Goal: Transaction & Acquisition: Purchase product/service

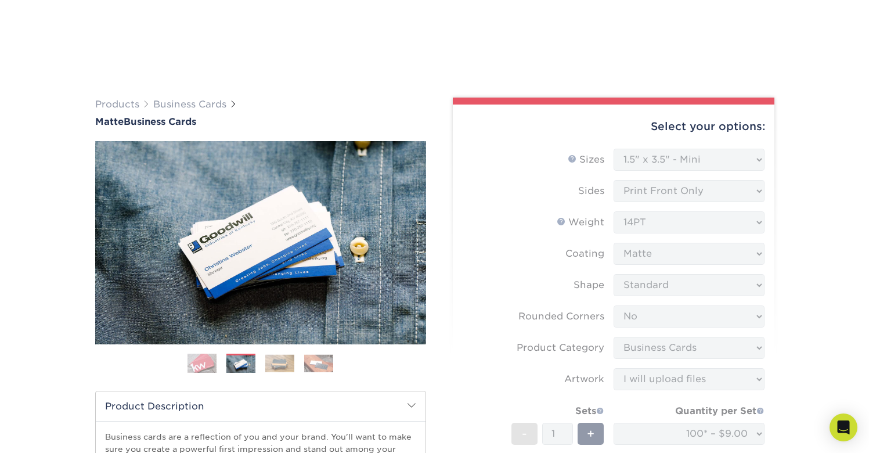
select select "1.50x3.50"
select select "0"
select select "upload"
select select "e56415e6-474a-4970-8510-b4347faa4c32"
select select "286865"
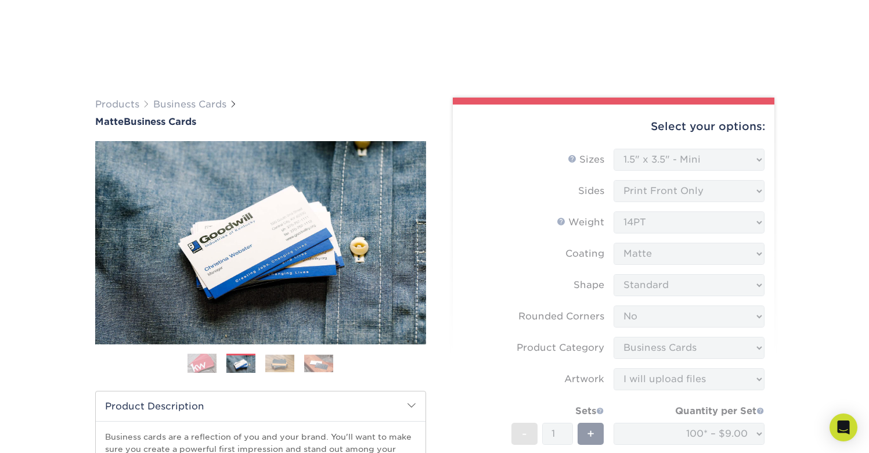
select select "03"
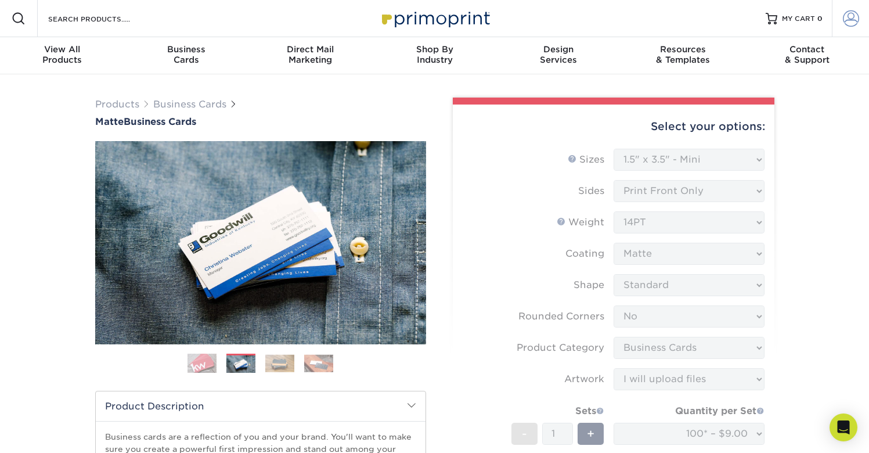
click at [853, 17] on span at bounding box center [851, 18] width 16 height 16
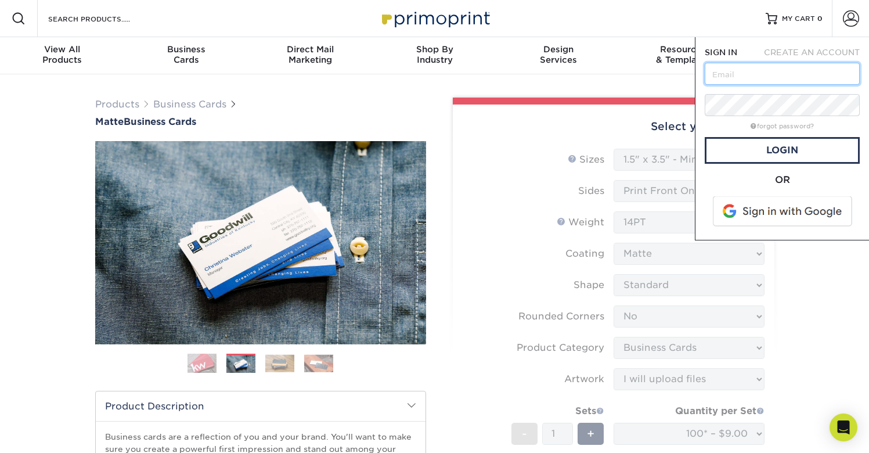
click at [765, 79] on input "text" at bounding box center [782, 74] width 155 height 22
paste input "[EMAIL_ADDRESS][DOMAIN_NAME]"
type input "[EMAIL_ADDRESS][DOMAIN_NAME]"
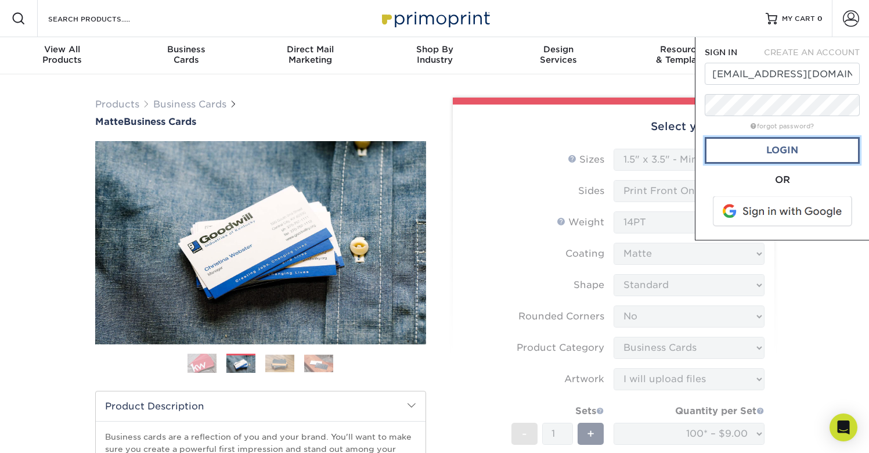
click at [788, 153] on link "Login" at bounding box center [782, 150] width 155 height 27
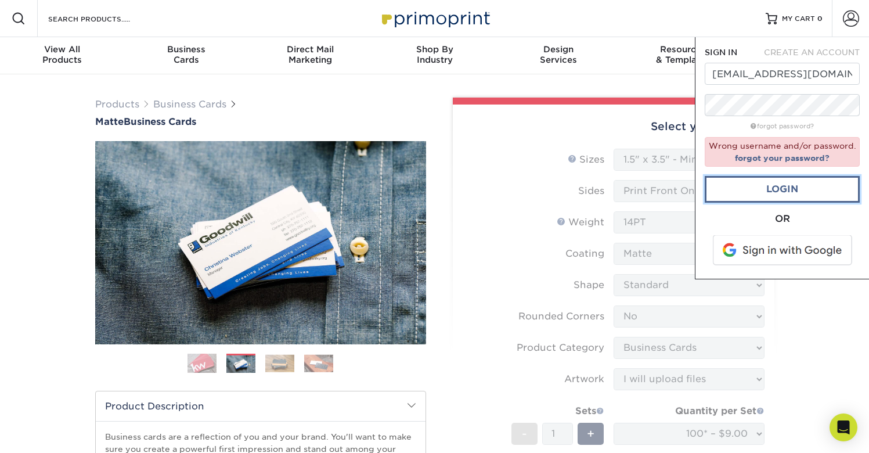
click at [787, 188] on link "Login" at bounding box center [782, 189] width 155 height 27
click at [802, 75] on input "HRUSA@mirmiles.com" at bounding box center [782, 74] width 155 height 22
click at [789, 188] on link "Login" at bounding box center [782, 189] width 155 height 27
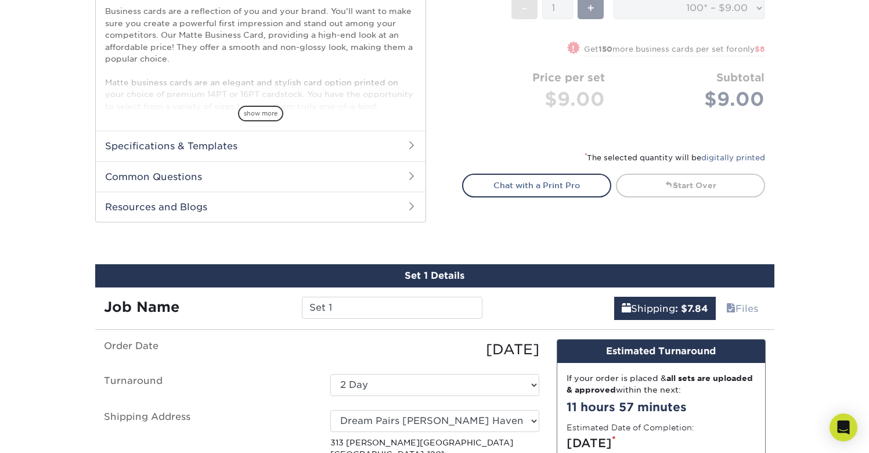
scroll to position [568, 0]
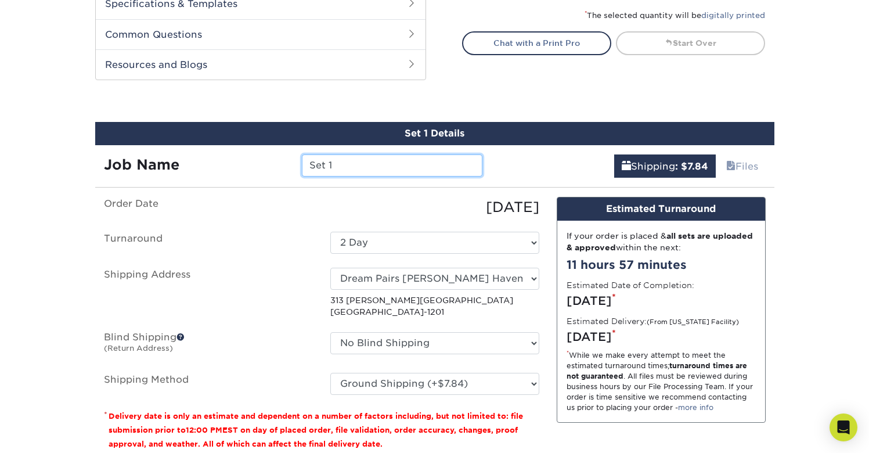
click at [358, 163] on input "Set 1" at bounding box center [392, 165] width 181 height 22
click at [399, 201] on div "10/10/2025" at bounding box center [435, 207] width 226 height 21
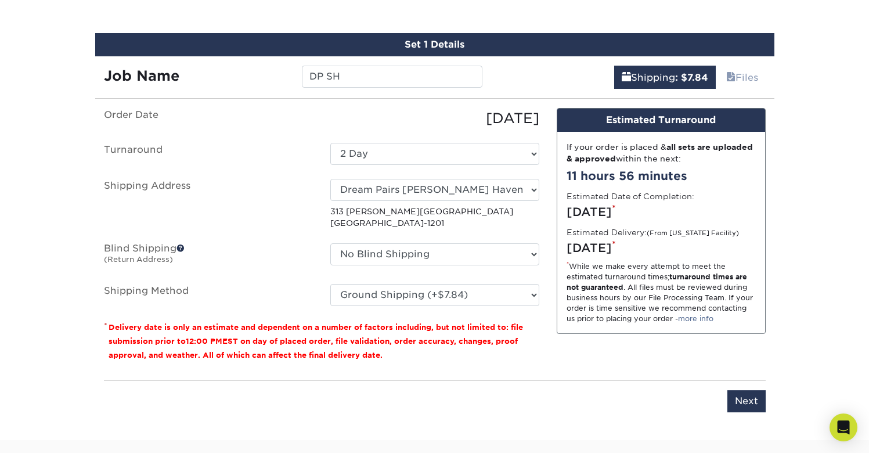
scroll to position [658, 0]
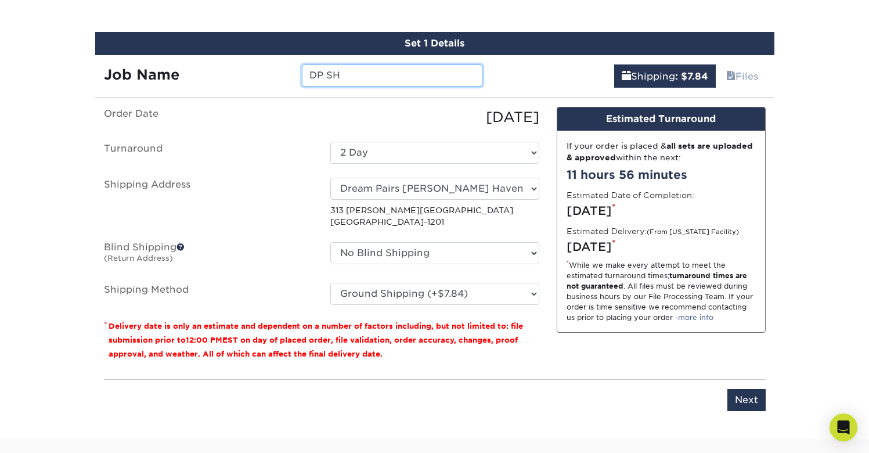
click at [388, 77] on input "DP SH" at bounding box center [392, 75] width 181 height 22
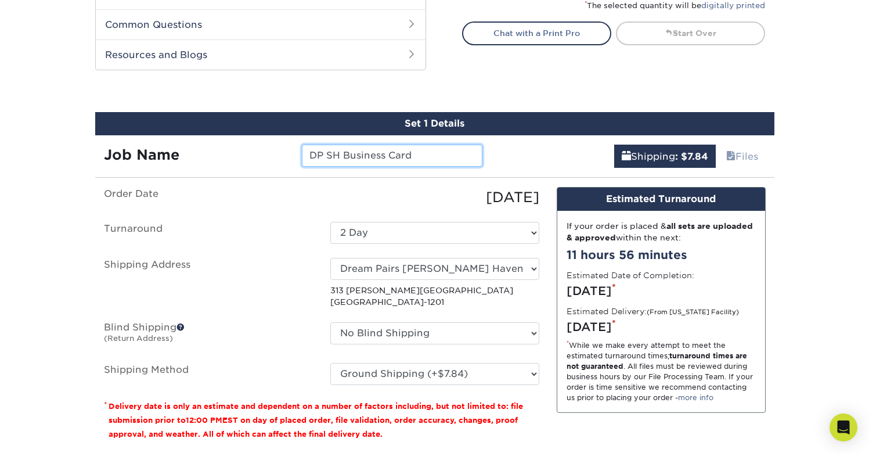
scroll to position [619, 0]
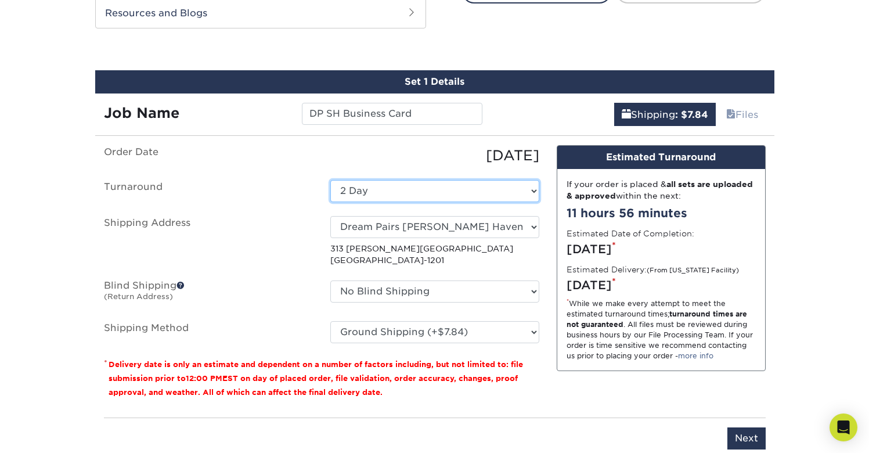
click at [392, 190] on select "Select One 2-4 Business Days 2 Day Next Business Day" at bounding box center [434, 191] width 209 height 22
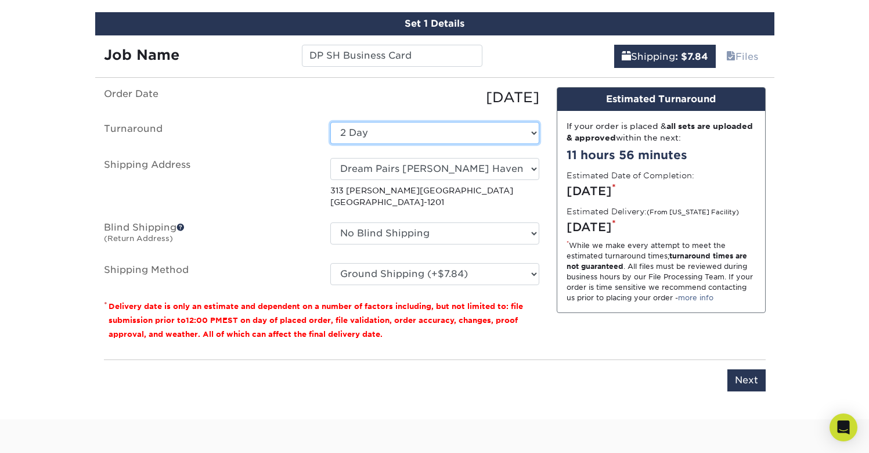
scroll to position [679, 0]
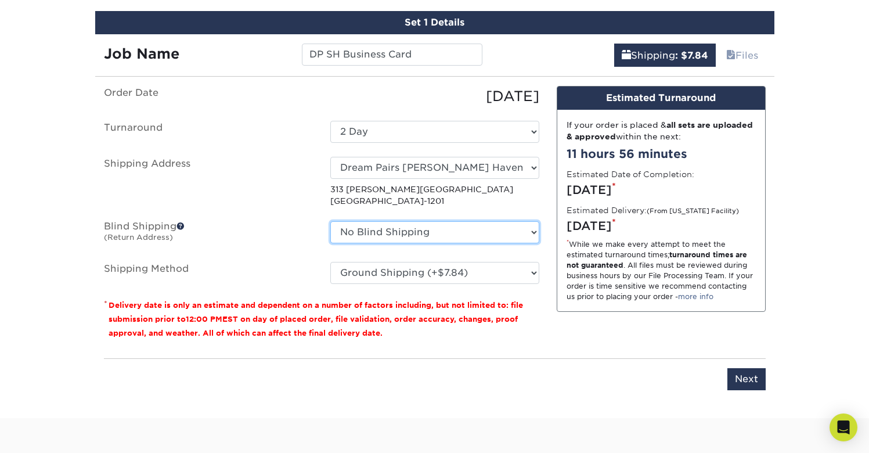
click at [401, 235] on select "No Blind Shipping + Add New Address" at bounding box center [434, 232] width 209 height 22
click at [712, 315] on div "Design Estimated Turnaround If your order is placed & all sets are uploaded & a…" at bounding box center [661, 217] width 226 height 263
click at [751, 378] on input "Next" at bounding box center [746, 379] width 38 height 22
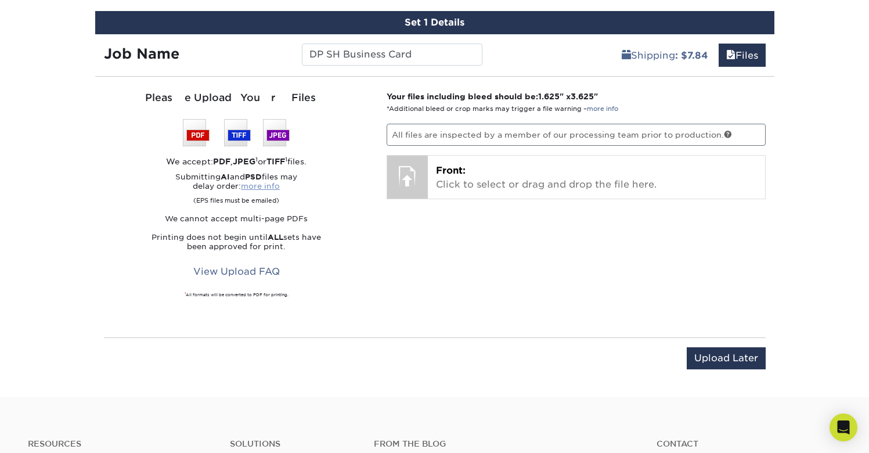
scroll to position [657, 0]
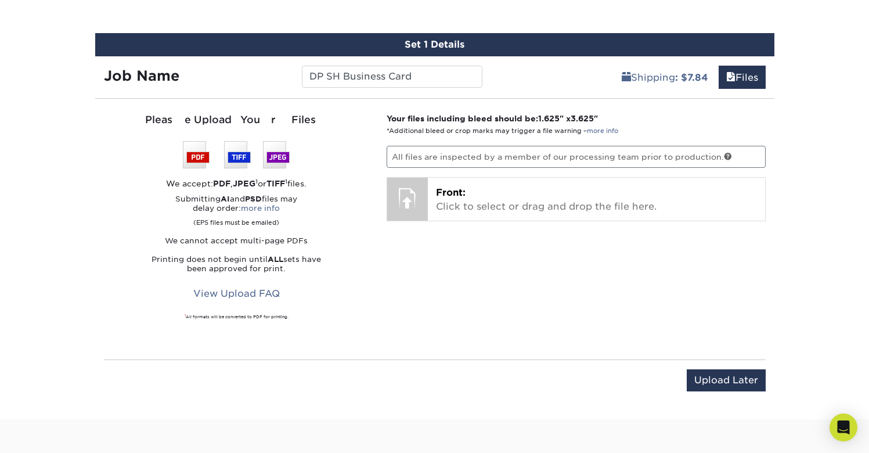
click at [249, 178] on div "We accept: PDF , JPEG 1 or TIFF 1 files." at bounding box center [237, 184] width 266 height 12
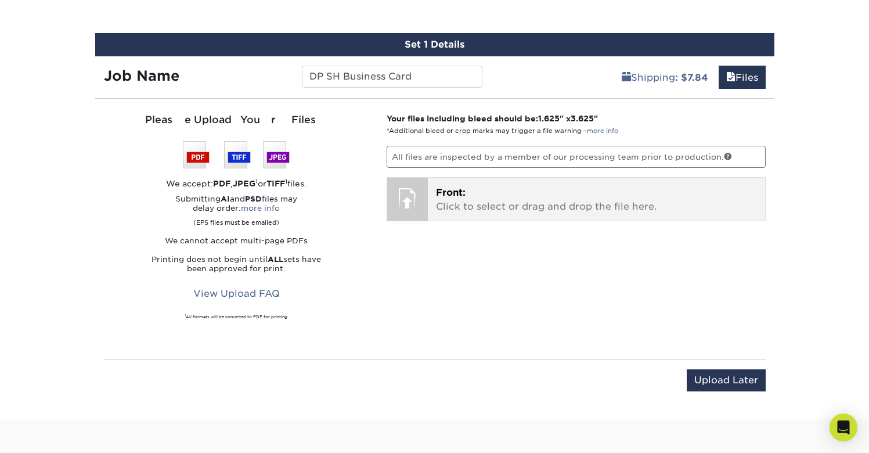
click at [455, 211] on p "Front: Click to select or drag and drop the file here." at bounding box center [596, 200] width 321 height 28
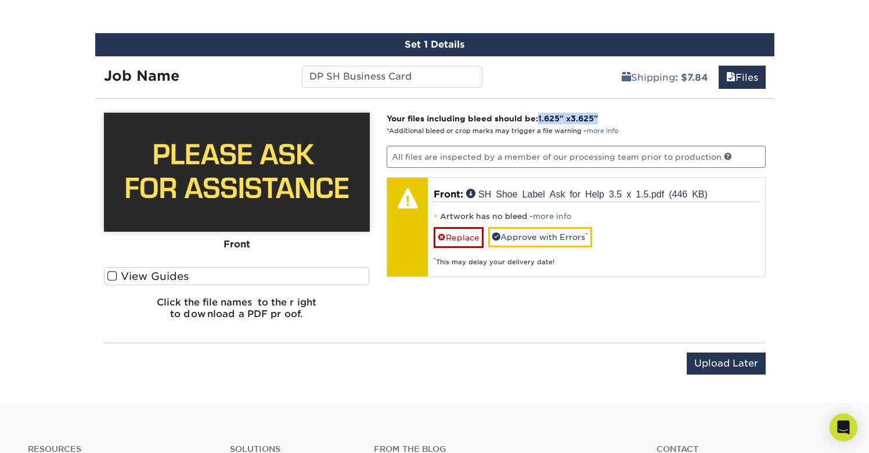
drag, startPoint x: 543, startPoint y: 117, endPoint x: 606, endPoint y: 117, distance: 62.7
click at [606, 117] on p "Your files including bleed should be: 1.625 " x 3.625 " *Additional bleed or cr…" at bounding box center [576, 125] width 379 height 24
click at [546, 111] on div "Please Upload Your Files We accept: PDF , JPEG 1 or TIFF 1 files. Submitting AI…" at bounding box center [434, 220] width 679 height 225
drag, startPoint x: 542, startPoint y: 119, endPoint x: 611, endPoint y: 121, distance: 69.1
click at [611, 121] on p "Your files including bleed should be: 1.625 " x 3.625 " *Additional bleed or cr…" at bounding box center [576, 125] width 379 height 24
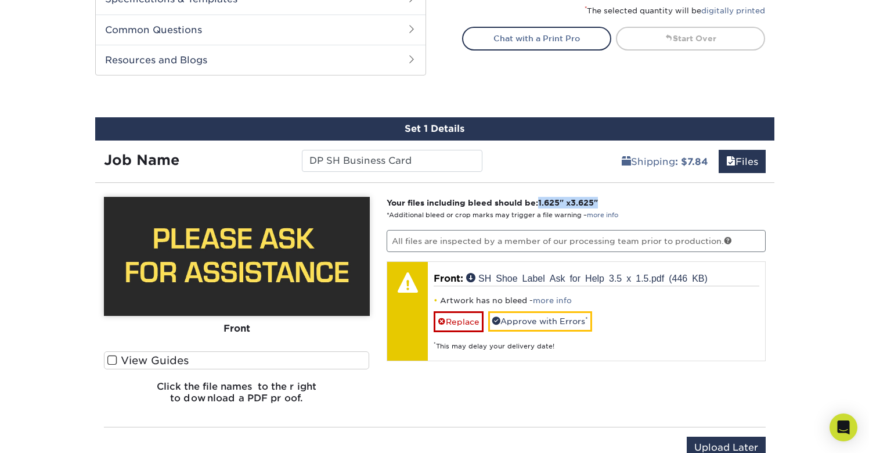
scroll to position [571, 0]
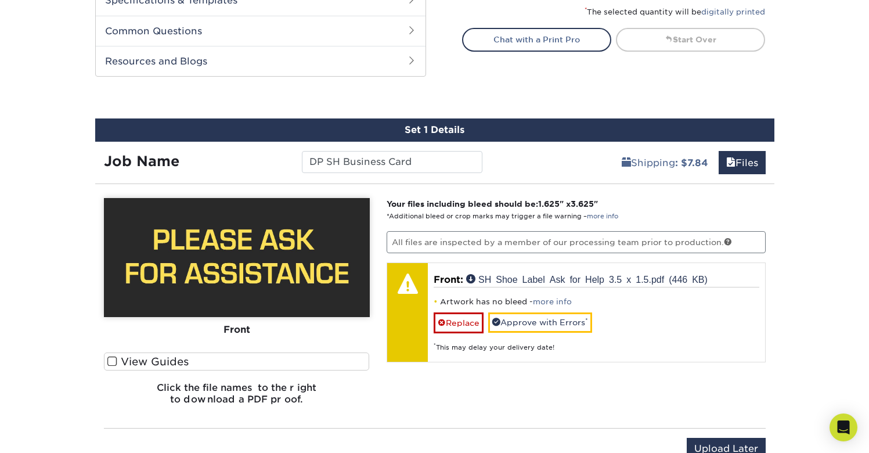
click at [585, 219] on p "Your files including bleed should be: 1.625 " x 3.625 " *Additional bleed or cr…" at bounding box center [576, 210] width 379 height 24
click at [611, 217] on link "more info" at bounding box center [602, 216] width 31 height 8
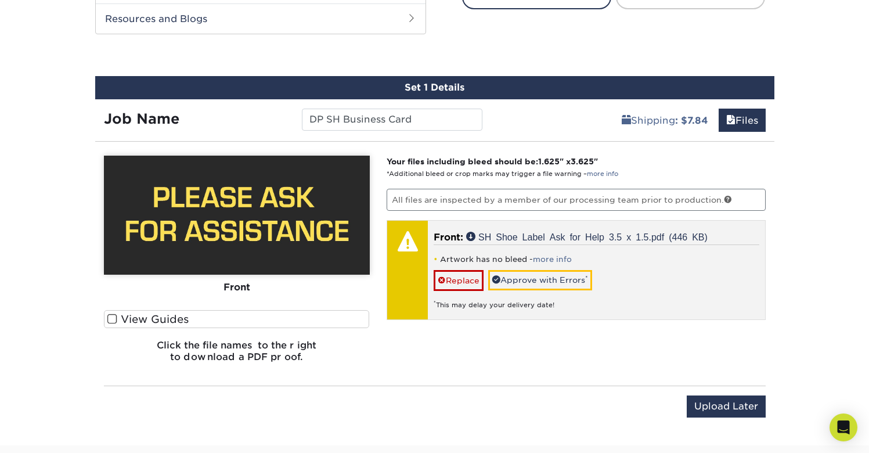
scroll to position [616, 0]
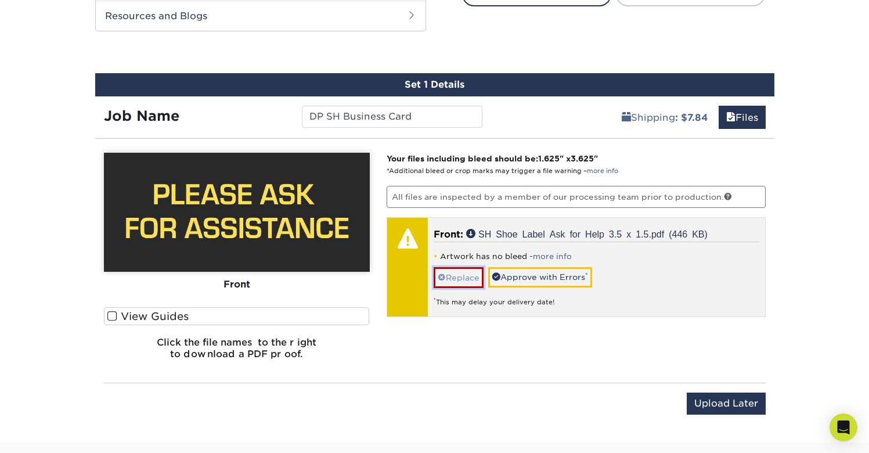
click at [464, 276] on link "Replace" at bounding box center [459, 277] width 50 height 20
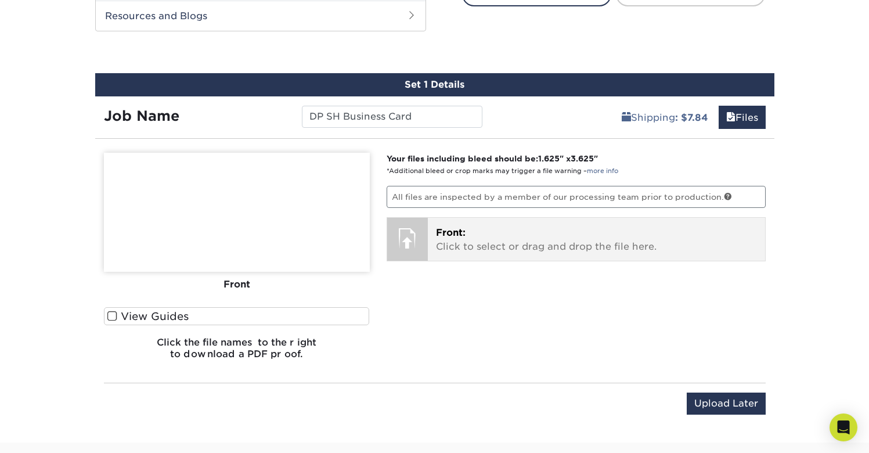
click at [465, 240] on p "Front: Click to select or drag and drop the file here." at bounding box center [596, 240] width 321 height 28
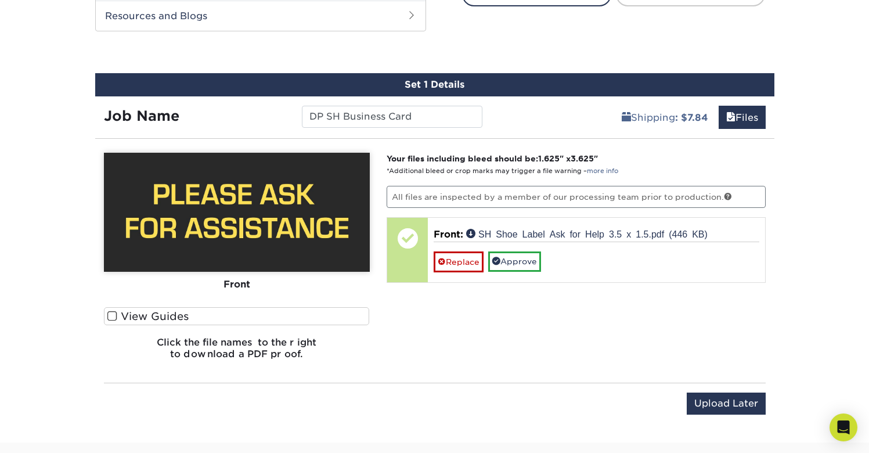
click at [637, 302] on div "Your files including bleed should be: 1.625 " x 3.625 " *Additional bleed or cr…" at bounding box center [576, 261] width 396 height 216
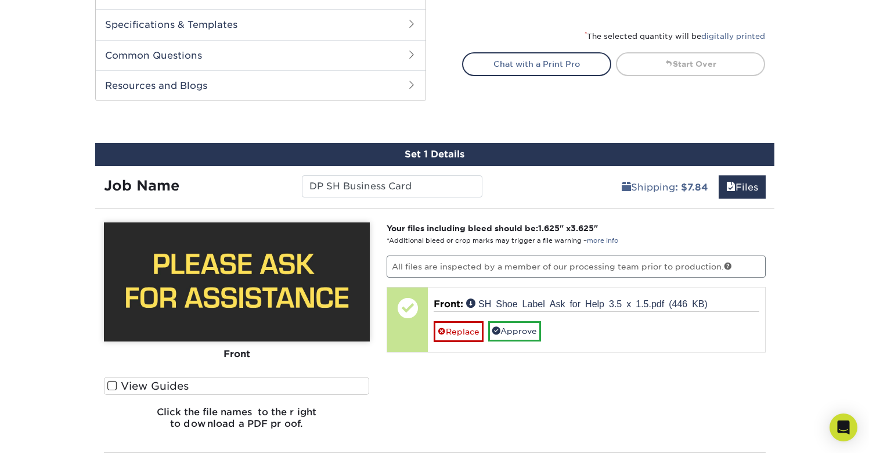
scroll to position [546, 0]
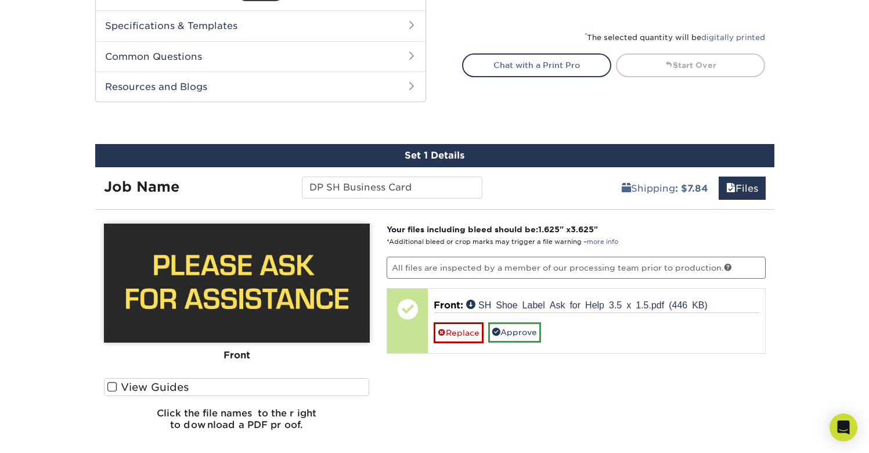
click at [173, 383] on label "View Guides" at bounding box center [237, 387] width 266 height 18
click at [0, 0] on input "View Guides" at bounding box center [0, 0] width 0 height 0
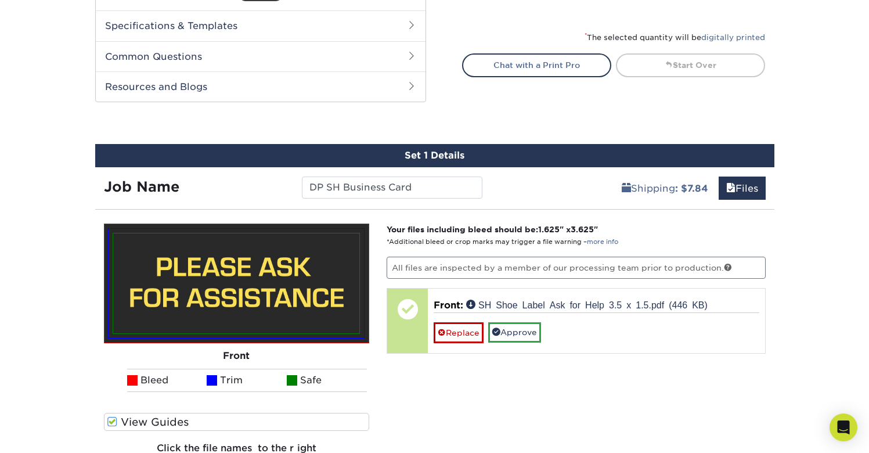
click at [165, 420] on label "View Guides" at bounding box center [237, 422] width 266 height 18
click at [0, 0] on input "View Guides" at bounding box center [0, 0] width 0 height 0
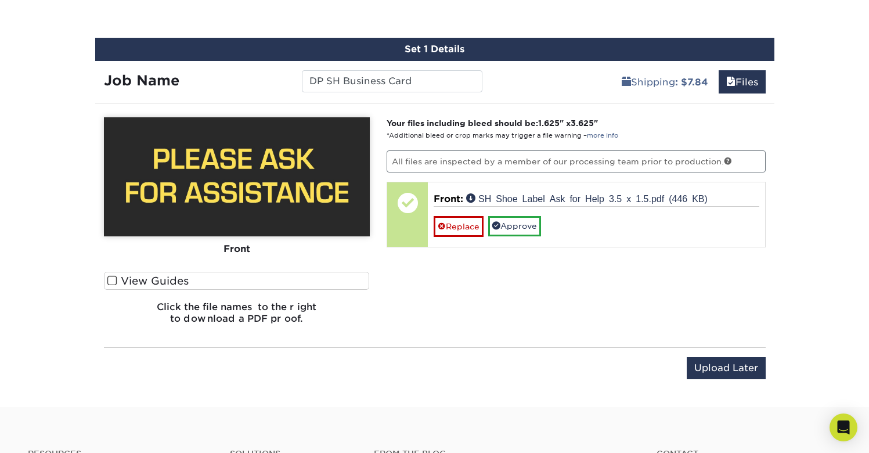
scroll to position [659, 0]
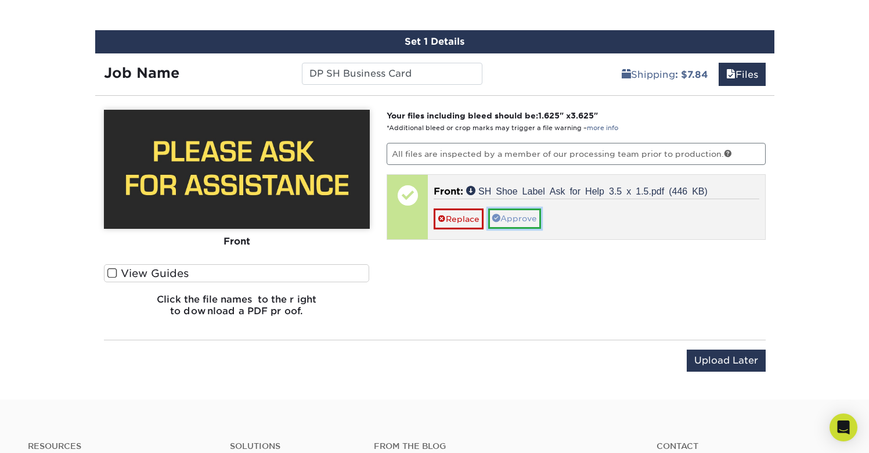
click at [513, 218] on link "Approve" at bounding box center [514, 218] width 53 height 20
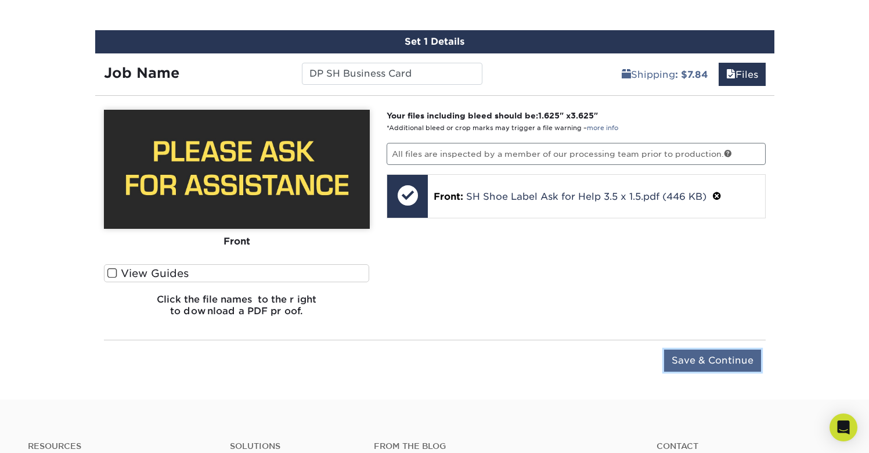
click at [734, 363] on input "Save & Continue" at bounding box center [712, 360] width 97 height 22
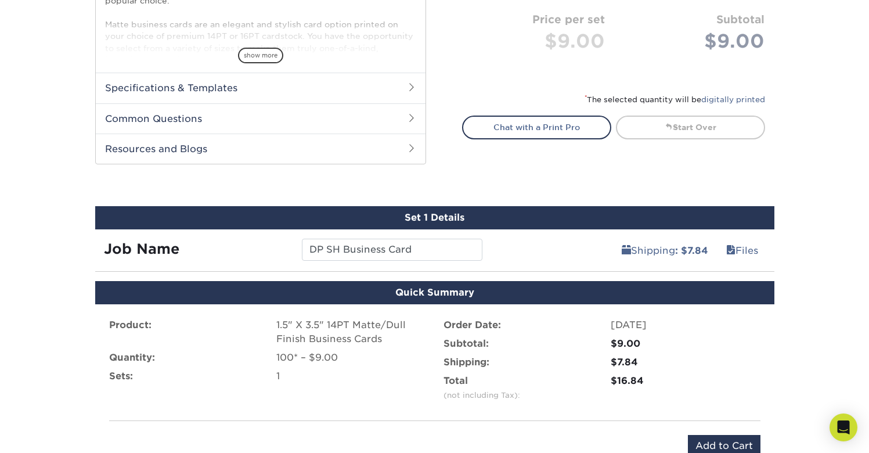
scroll to position [481, 0]
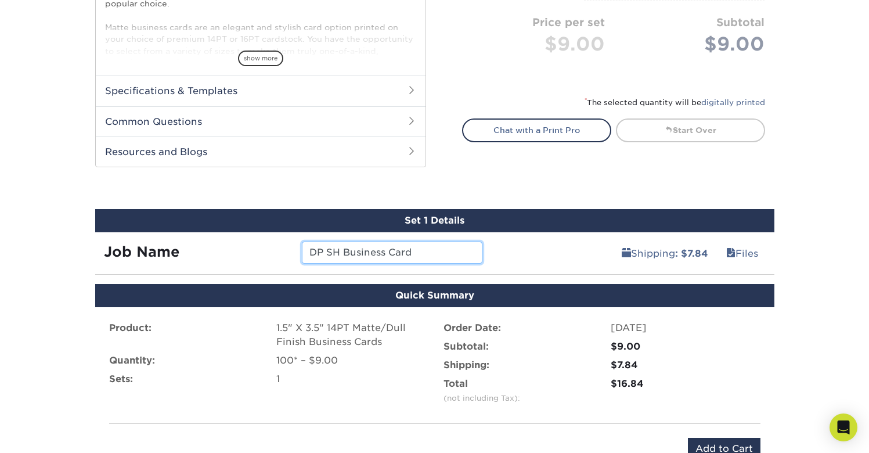
click at [459, 252] on input "DP SH Business Card" at bounding box center [392, 252] width 181 height 22
type input "DP SH Business Card Ask for Assistance"
click at [765, 337] on li "Order Date: 10/10/2025" at bounding box center [602, 330] width 334 height 19
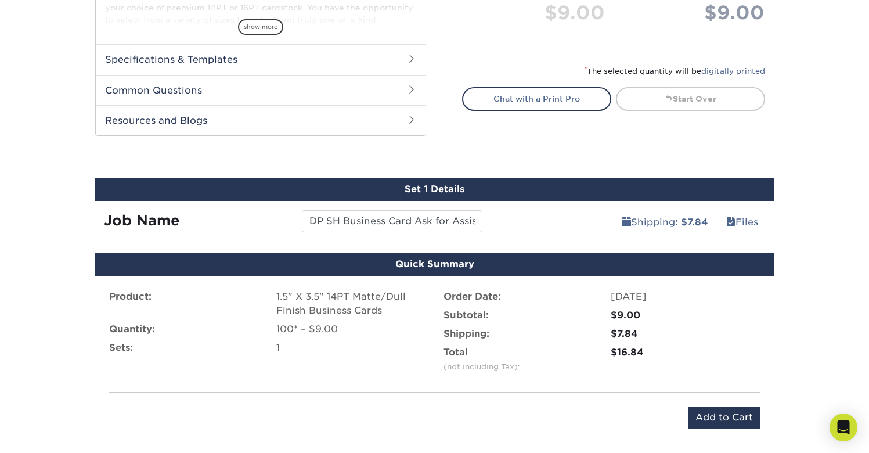
scroll to position [537, 0]
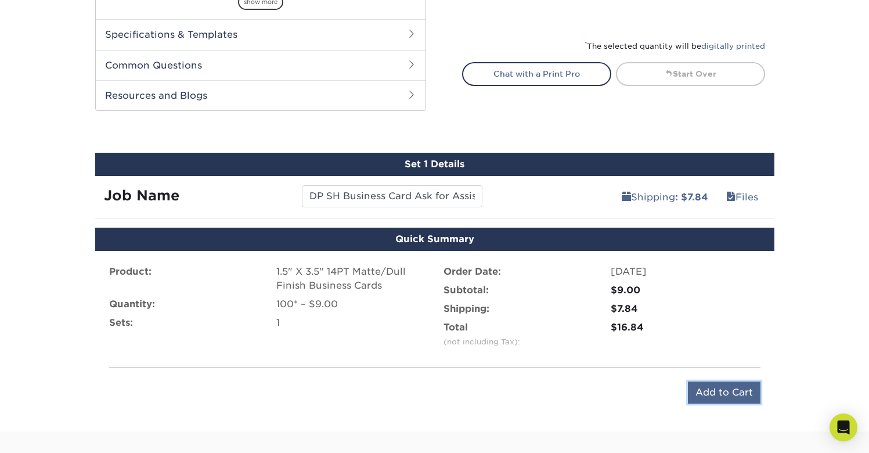
click at [733, 391] on input "Add to Cart" at bounding box center [724, 392] width 73 height 22
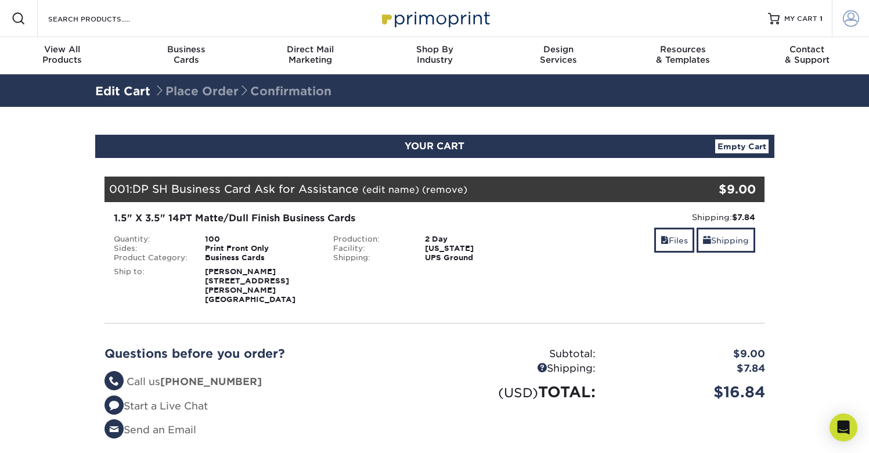
click at [854, 19] on span at bounding box center [851, 18] width 16 height 16
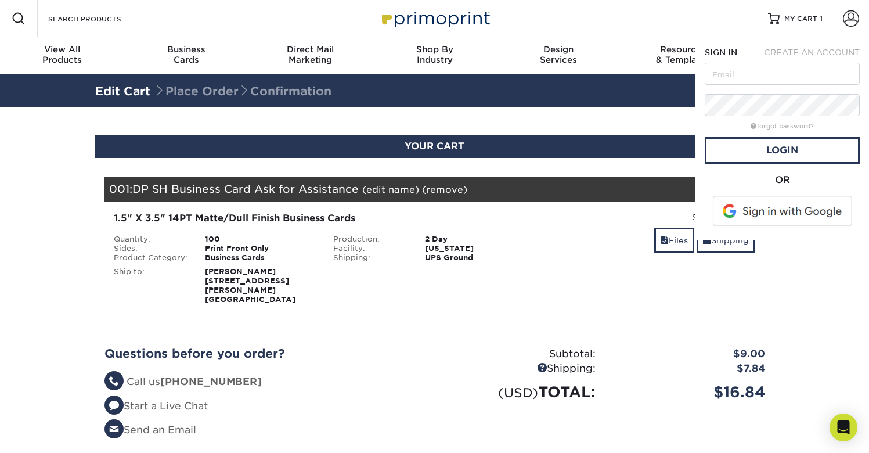
click at [803, 324] on section "YOUR CART Empty Cart Your Cart is Empty Account Login Create Account Contact Us…" at bounding box center [434, 316] width 869 height 418
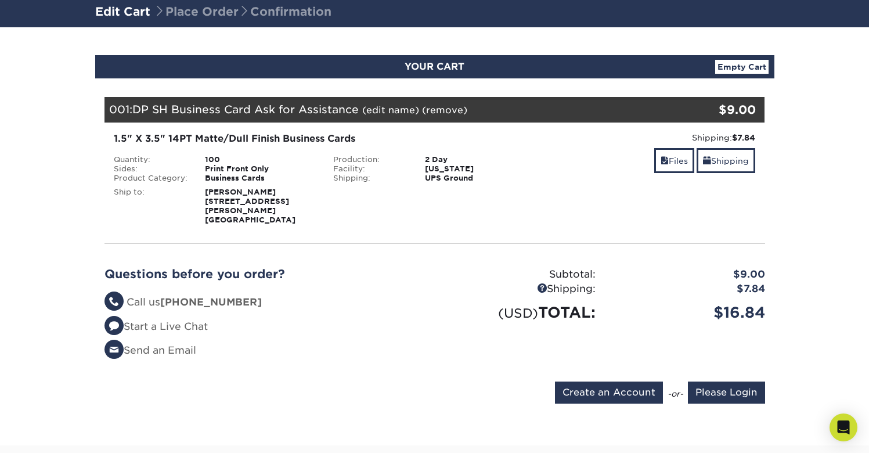
scroll to position [70, 0]
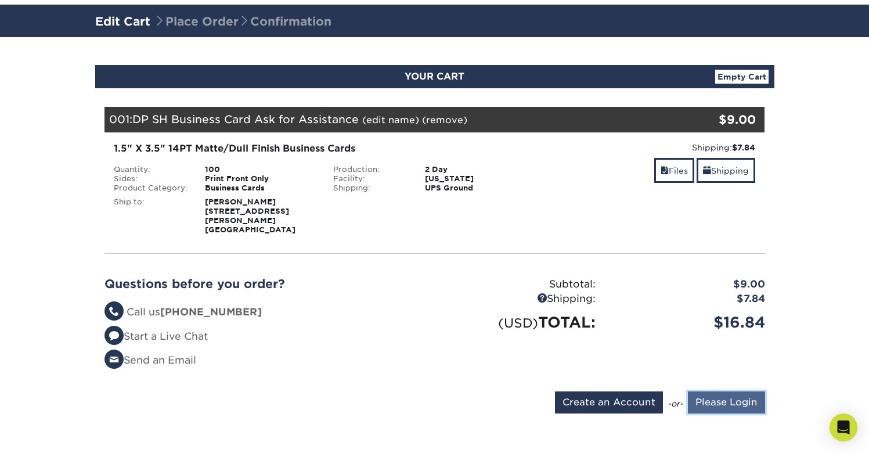
click at [741, 395] on input "Please Login" at bounding box center [726, 402] width 77 height 22
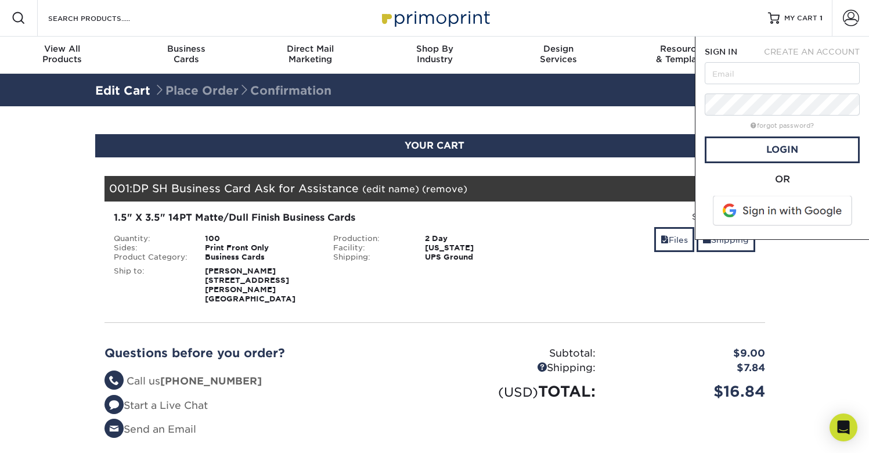
scroll to position [0, 0]
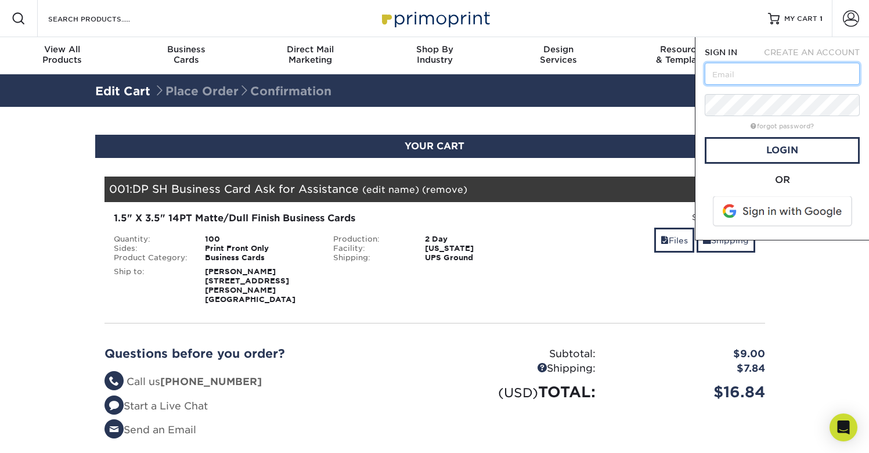
click at [771, 76] on input "text" at bounding box center [782, 74] width 155 height 22
paste input "HRUSA@mirmiles.com"
type input "HRUSA@mirmiles.com"
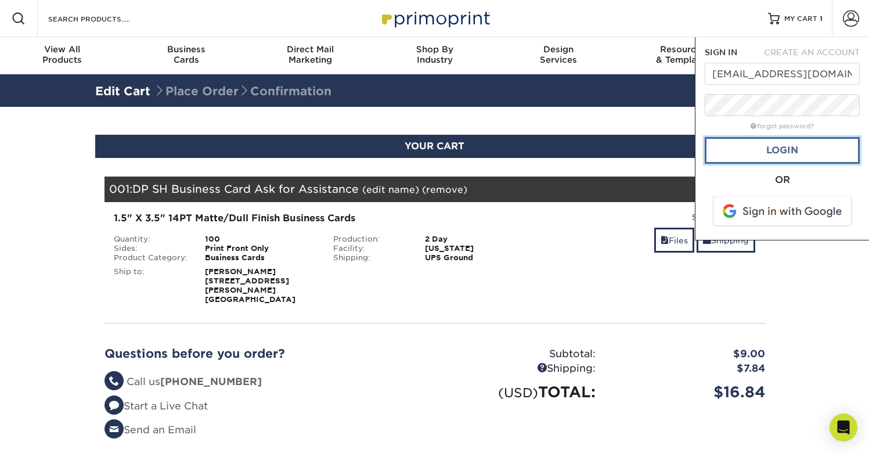
click at [782, 156] on link "Login" at bounding box center [782, 150] width 155 height 27
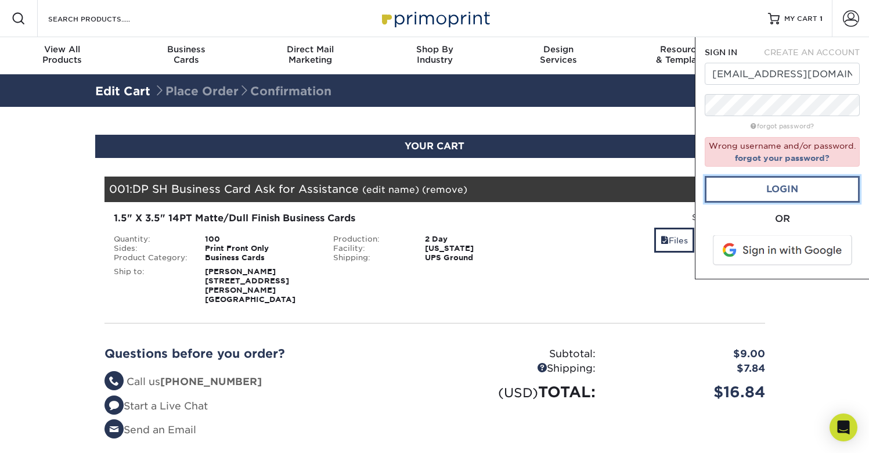
click at [789, 190] on link "Login" at bounding box center [782, 189] width 155 height 27
click at [791, 195] on link "Login" at bounding box center [782, 189] width 155 height 27
click at [804, 181] on link "Login" at bounding box center [782, 189] width 155 height 27
click at [777, 190] on link "Login" at bounding box center [782, 189] width 155 height 27
click at [657, 111] on section "YOUR CART Empty Cart Your Cart is Empty Account Login Create Account Contact Us…" at bounding box center [434, 316] width 869 height 418
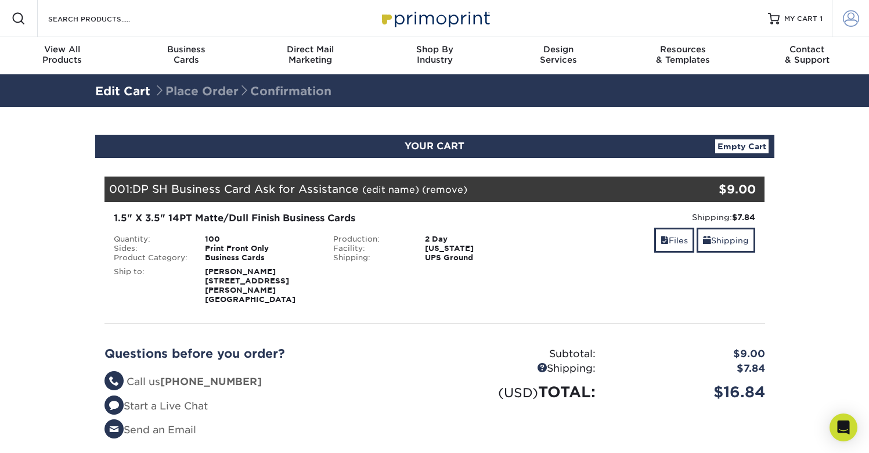
click at [851, 18] on span at bounding box center [851, 18] width 16 height 16
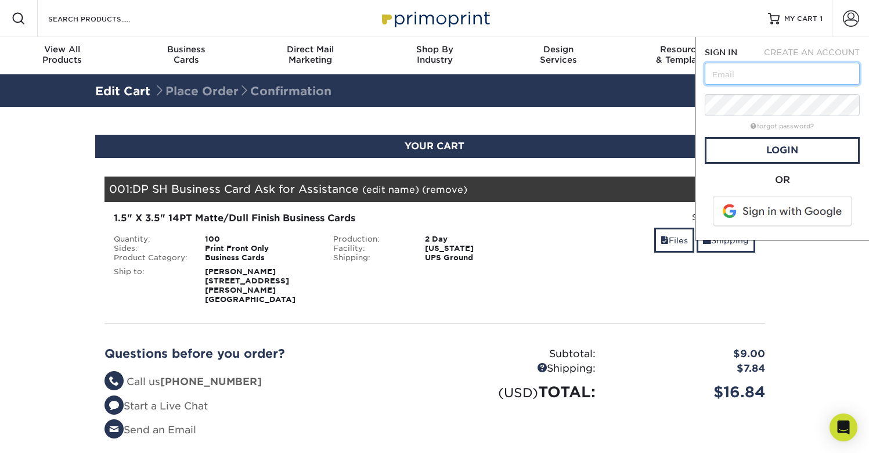
click at [776, 81] on input "text" at bounding box center [782, 74] width 155 height 22
paste input "DPdream666"
click at [744, 73] on input "DPdream666" at bounding box center [782, 74] width 155 height 22
click at [799, 74] on input "DPdream666" at bounding box center [782, 74] width 155 height 22
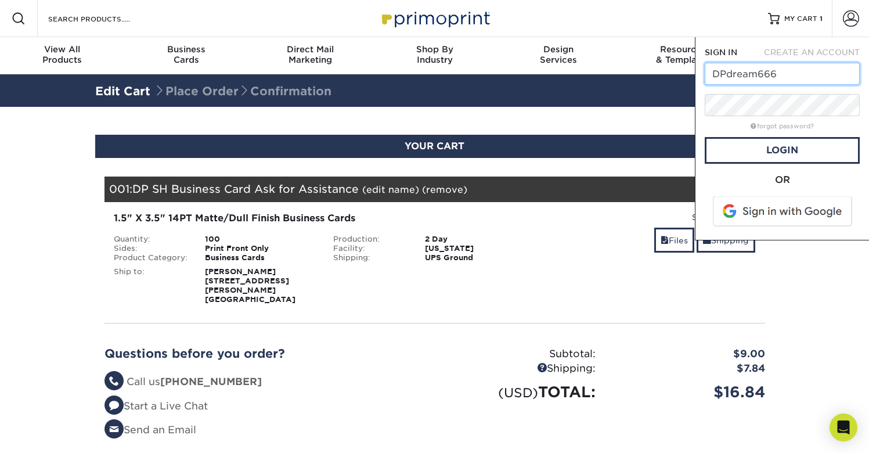
click at [799, 74] on input "DPdream666" at bounding box center [782, 74] width 155 height 22
paste input "HRUSA@mirmiles.com"
type input "HRUSA@mirmiles.com"
click at [800, 157] on link "Login" at bounding box center [782, 150] width 155 height 27
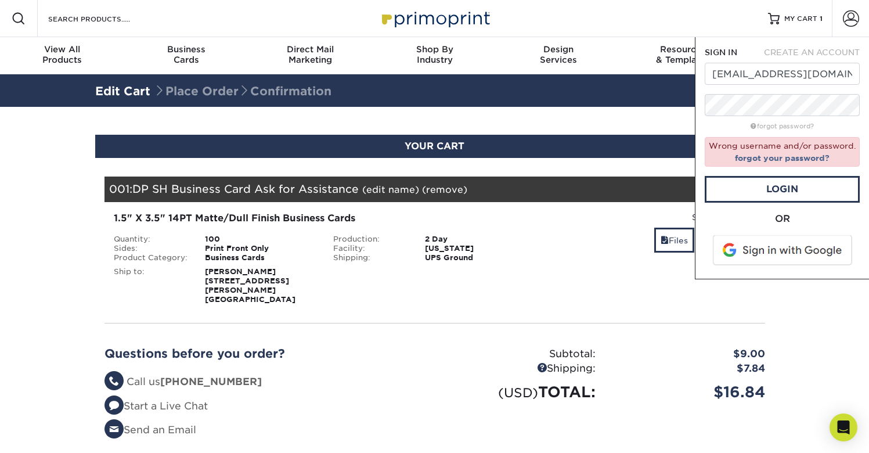
click at [804, 329] on section "YOUR CART Empty Cart Your Cart is Empty Account Login Create Account Contact Us…" at bounding box center [434, 316] width 869 height 418
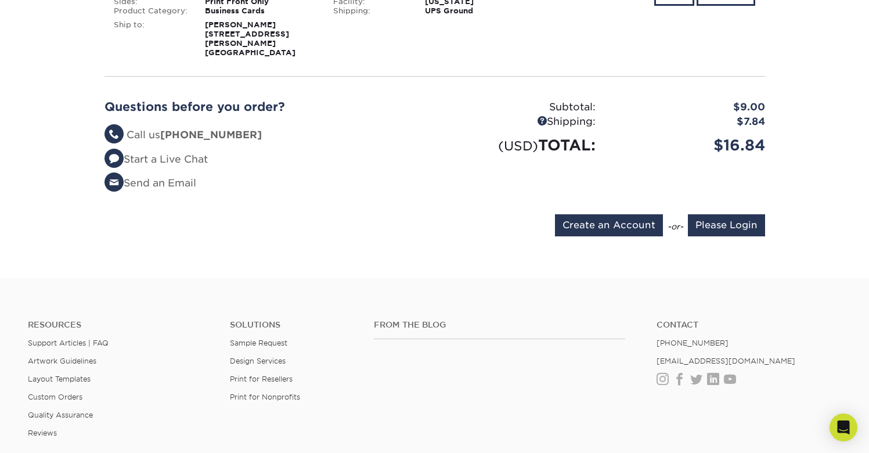
scroll to position [402, 0]
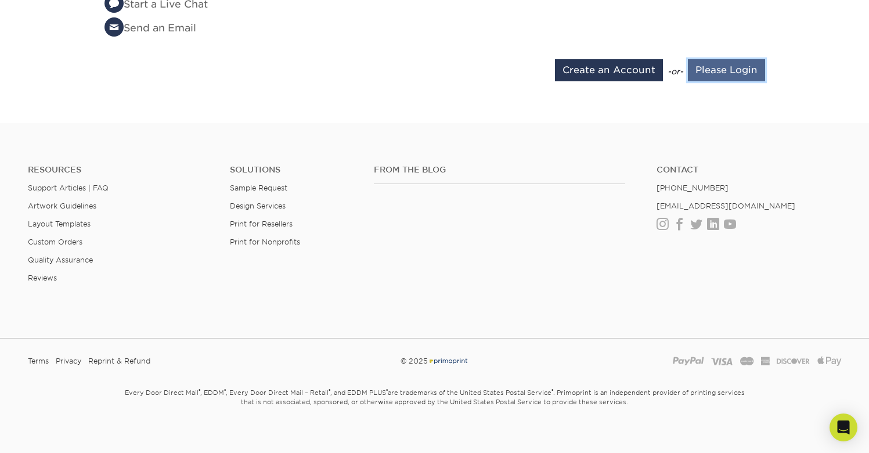
click at [731, 60] on input "Please Login" at bounding box center [726, 70] width 77 height 22
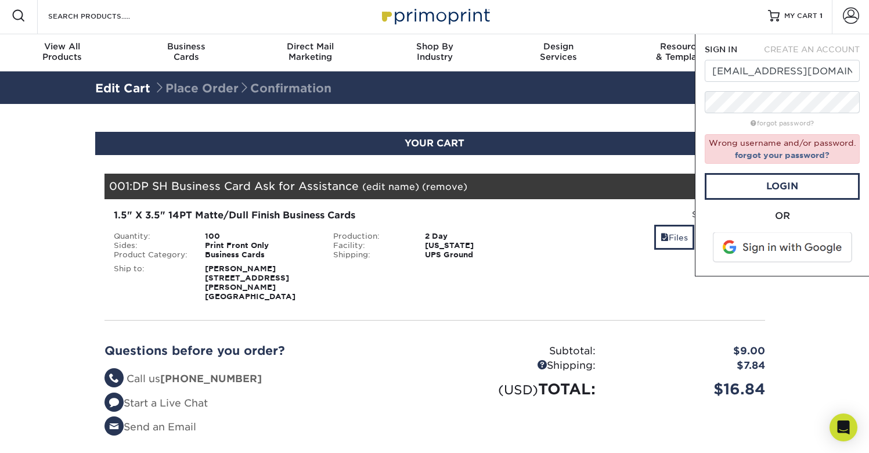
scroll to position [0, 0]
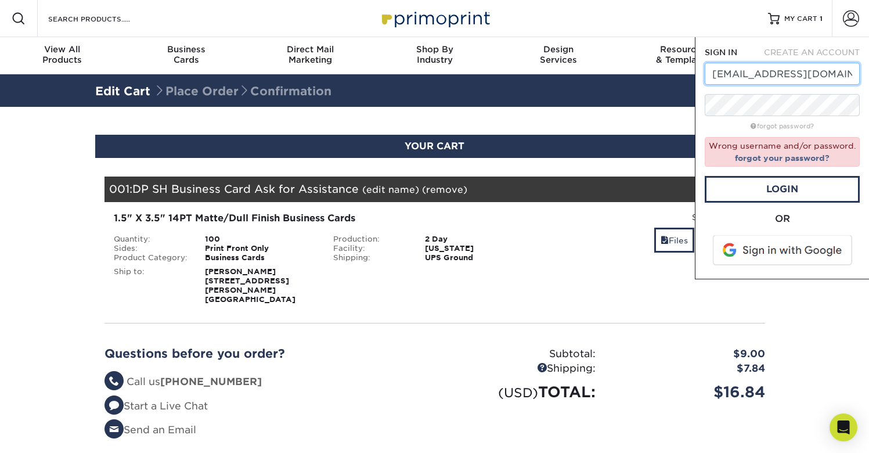
click at [750, 75] on input "HRUSA@mirmiles.com" at bounding box center [782, 74] width 155 height 22
click at [813, 188] on link "Login" at bounding box center [782, 189] width 155 height 27
click at [805, 187] on link "Login" at bounding box center [782, 189] width 155 height 27
click at [770, 77] on input "HRUSA@mirmiles.com" at bounding box center [782, 74] width 155 height 22
click at [801, 190] on link "Login" at bounding box center [782, 189] width 155 height 27
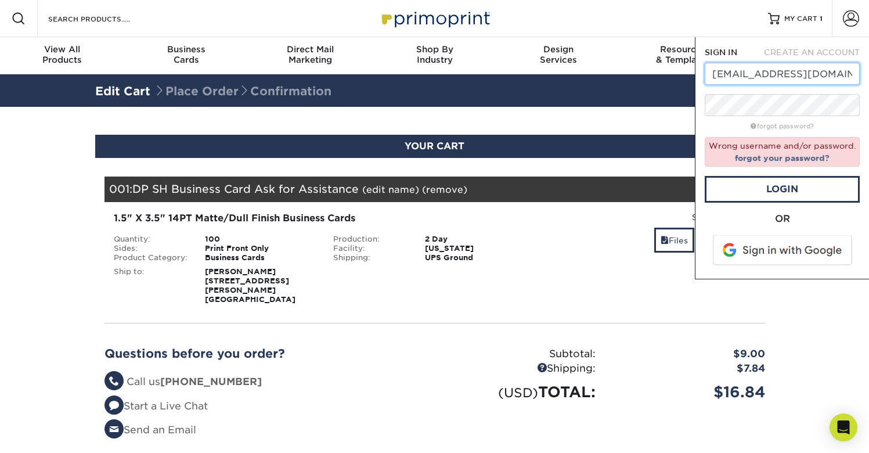
click at [777, 74] on input "HRUSA@mirmiles.com" at bounding box center [782, 74] width 155 height 22
click at [846, 74] on input "HRUSA@mirmiles.com" at bounding box center [782, 74] width 155 height 22
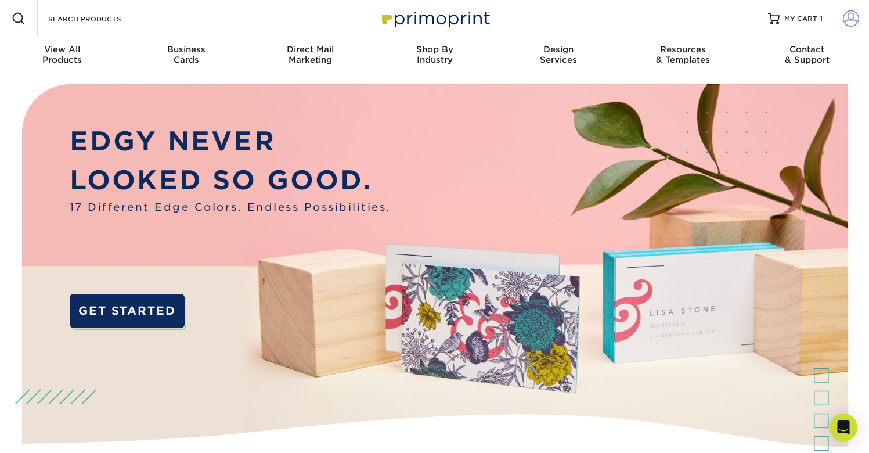
click at [854, 20] on span at bounding box center [851, 18] width 16 height 16
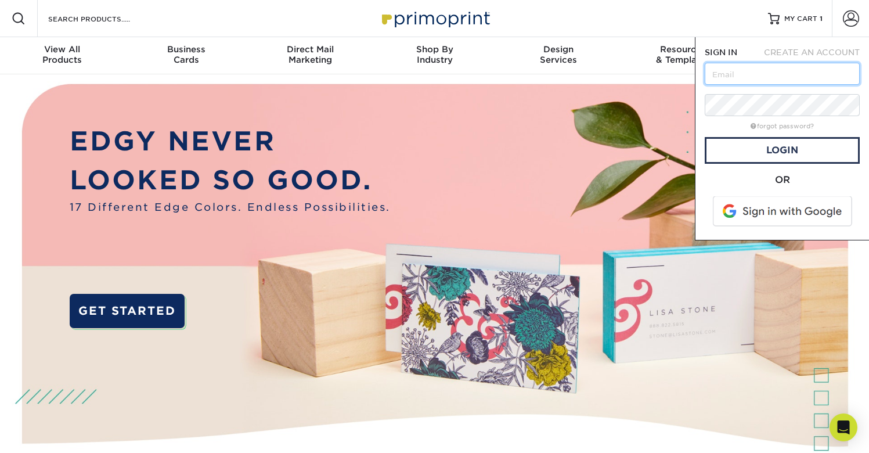
paste input "DPdream666"
click at [749, 71] on input "DPdream666" at bounding box center [782, 74] width 155 height 22
paste input "[EMAIL_ADDRESS][DOMAIN_NAME]"
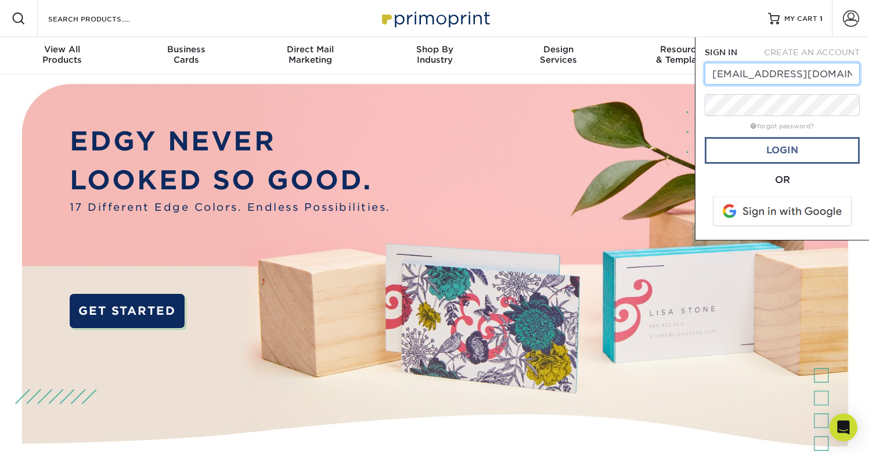
type input "[EMAIL_ADDRESS][DOMAIN_NAME]"
click at [799, 154] on link "Login" at bounding box center [782, 150] width 155 height 27
